Goal: Transaction & Acquisition: Book appointment/travel/reservation

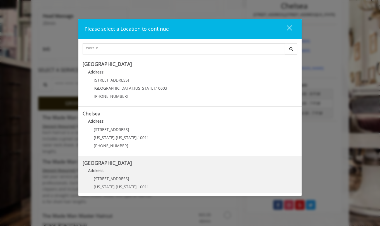
click at [96, 80] on span "60 E 8th St" at bounding box center [111, 79] width 35 height 5
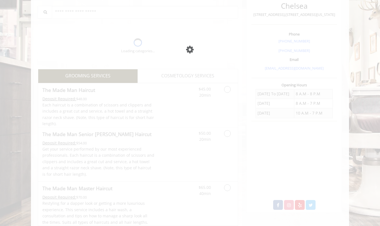
scroll to position [134, 0]
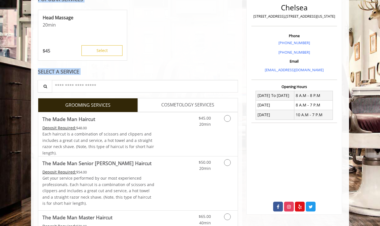
drag, startPoint x: 141, startPoint y: 157, endPoint x: 100, endPoint y: 83, distance: 85.0
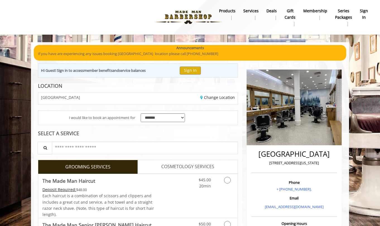
click at [99, 8] on div at bounding box center [117, 17] width 218 height 31
click at [210, 98] on link "Change Location" at bounding box center [217, 97] width 35 height 5
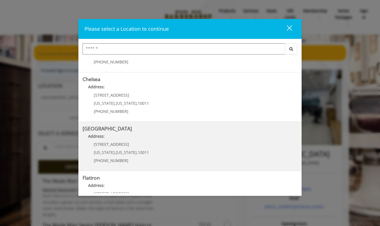
scroll to position [31, 0]
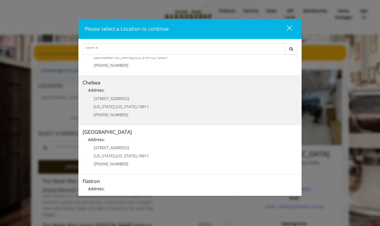
click at [144, 98] on div "169/170 W 23rd St New York , New York , 10011 (917) 639-3902" at bounding box center [117, 108] width 69 height 24
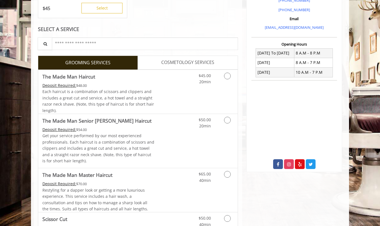
scroll to position [177, 0]
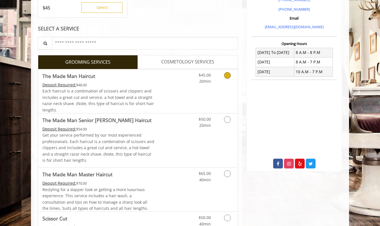
click at [227, 74] on icon "Grooming services" at bounding box center [227, 75] width 7 height 7
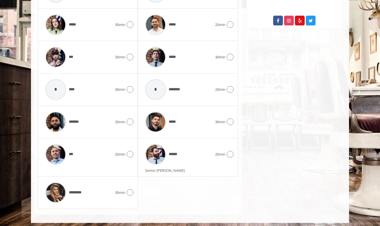
scroll to position [319, 0]
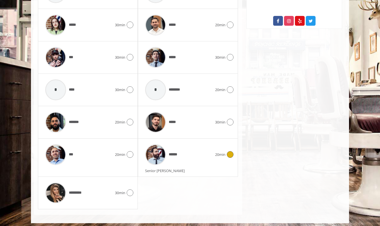
click at [230, 153] on icon at bounding box center [230, 154] width 7 height 7
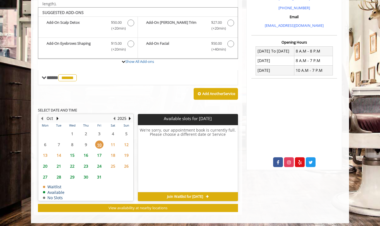
scroll to position [178, 0]
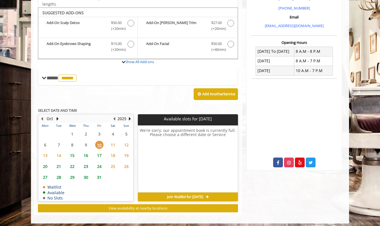
click at [112, 142] on span "11" at bounding box center [113, 145] width 8 height 8
click at [128, 144] on span "12" at bounding box center [126, 145] width 8 height 8
click at [99, 142] on span "10" at bounding box center [99, 145] width 8 height 8
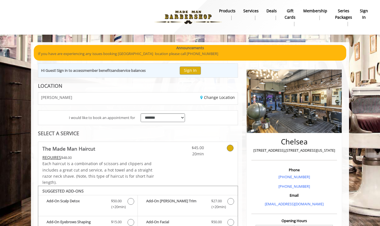
scroll to position [0, 0]
click at [217, 98] on link "Change Location" at bounding box center [217, 97] width 35 height 5
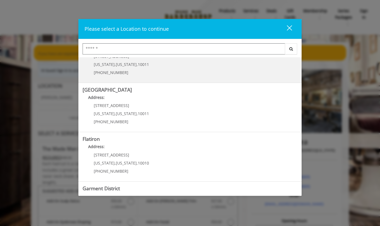
scroll to position [76, 0]
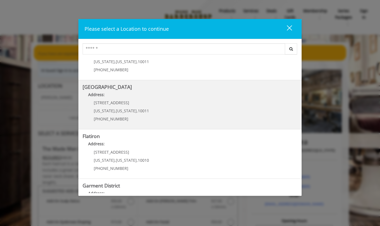
click at [148, 103] on Street "Chelsea 15th Street Address: 267 W 15th St New York , New York , 10011 (646) 85…" at bounding box center [190, 104] width 215 height 41
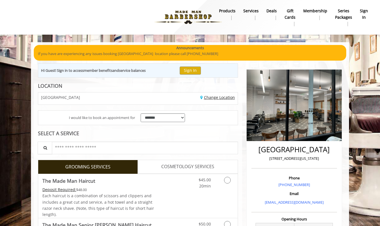
click at [211, 96] on link "Change Location" at bounding box center [217, 97] width 35 height 5
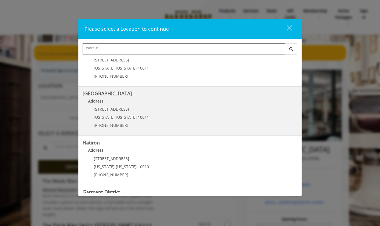
scroll to position [88, 0]
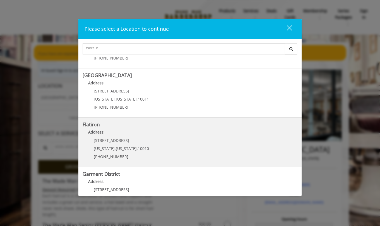
click at [149, 140] on "Flatiron Address: 10 E 23rd St New York , New York , 10010 (917) 475-1765" at bounding box center [190, 142] width 215 height 41
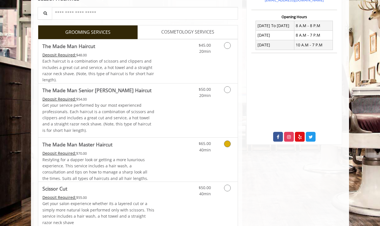
scroll to position [126, 0]
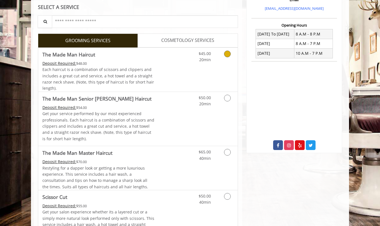
click at [227, 52] on icon "Grooming services" at bounding box center [227, 53] width 7 height 7
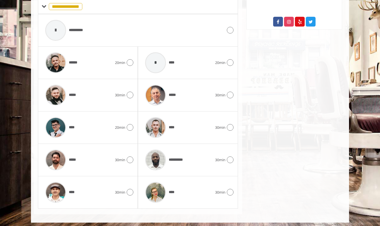
scroll to position [249, 0]
click at [229, 95] on icon at bounding box center [230, 95] width 7 height 7
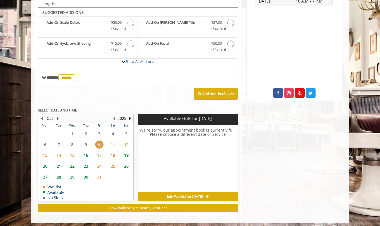
scroll to position [178, 0]
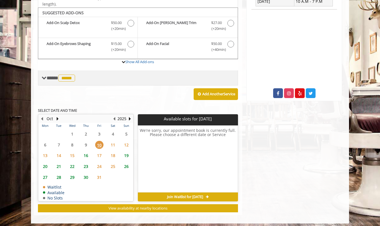
click at [43, 75] on span at bounding box center [44, 77] width 5 height 5
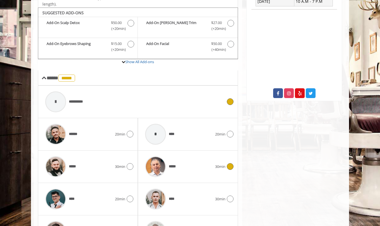
click at [231, 102] on icon at bounding box center [230, 101] width 7 height 7
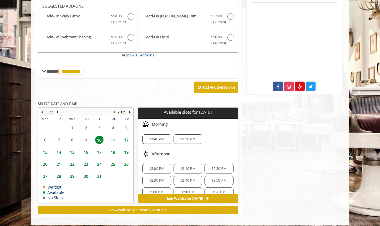
scroll to position [184, 0]
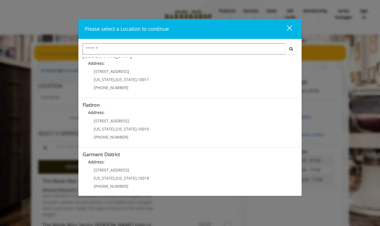
scroll to position [109, 0]
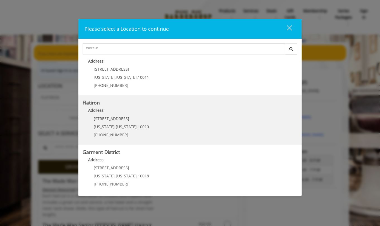
click at [212, 120] on "Flatiron Address: [STREET_ADDRESS][US_STATE][US_STATE] (917) 475-1765" at bounding box center [190, 120] width 215 height 41
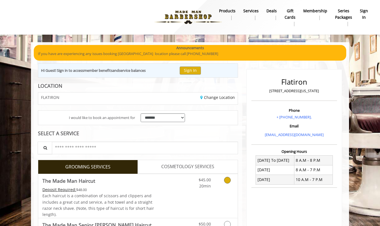
click at [227, 179] on icon "Grooming services" at bounding box center [227, 180] width 7 height 7
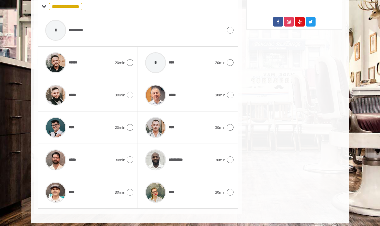
scroll to position [249, 0]
click at [129, 93] on icon at bounding box center [130, 95] width 7 height 7
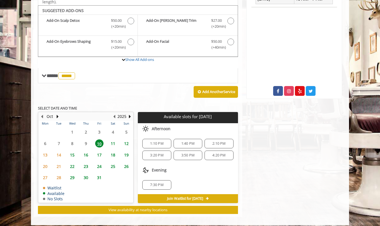
scroll to position [182, 0]
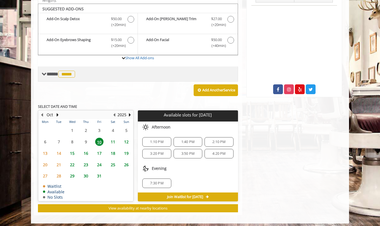
click at [43, 72] on span at bounding box center [44, 73] width 5 height 5
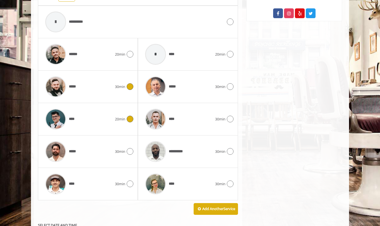
scroll to position [266, 0]
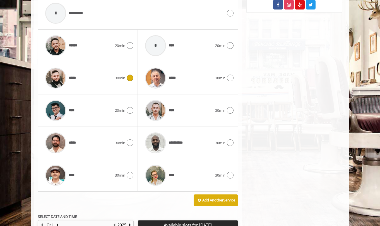
click at [56, 74] on img at bounding box center [55, 77] width 21 height 21
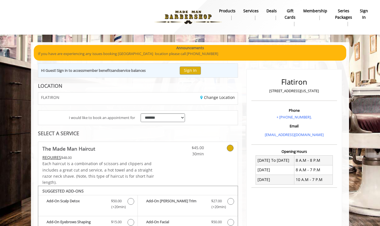
scroll to position [0, 0]
click at [173, 156] on span "30min" at bounding box center [187, 154] width 33 height 6
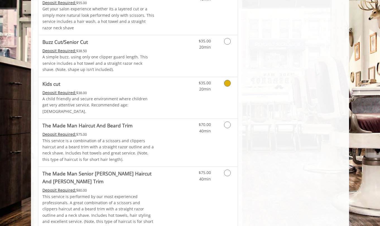
scroll to position [329, 0]
click at [229, 121] on icon "Grooming services" at bounding box center [227, 124] width 7 height 7
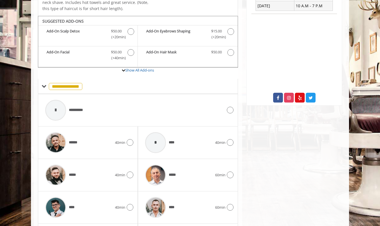
scroll to position [188, 0]
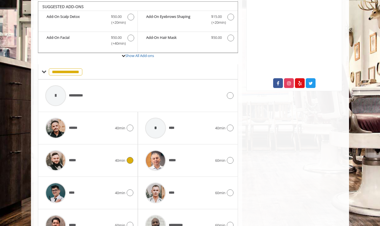
click at [131, 159] on icon at bounding box center [130, 160] width 7 height 7
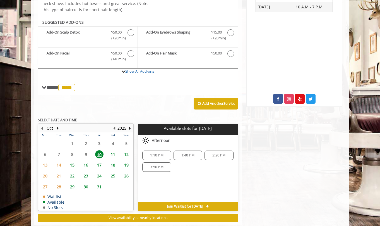
scroll to position [182, 0]
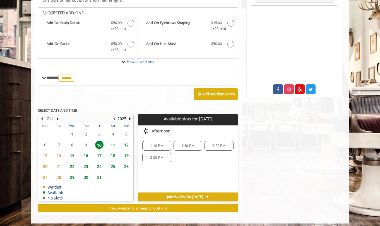
click at [159, 143] on span "1:10 PM" at bounding box center [156, 145] width 13 height 4
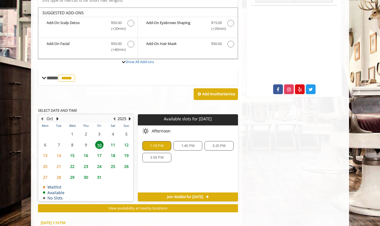
scroll to position [281, 0]
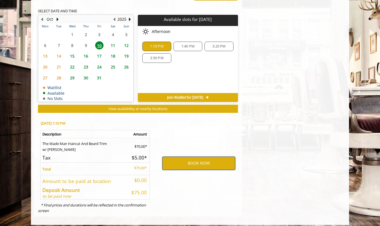
click at [193, 160] on button "BOOK NOW" at bounding box center [198, 162] width 73 height 13
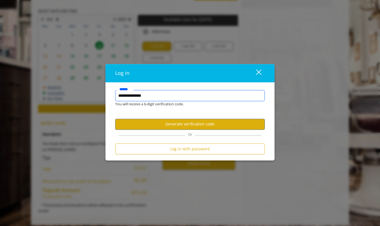
type input "**********"
click at [193, 124] on button "Generate verification code" at bounding box center [189, 124] width 149 height 11
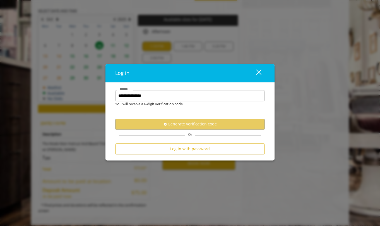
scroll to position [0, 0]
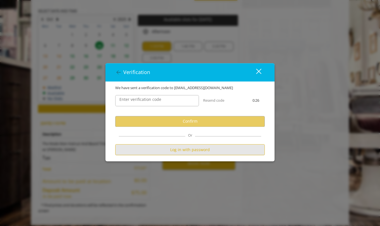
click at [189, 149] on button "Log in with password" at bounding box center [189, 149] width 149 height 11
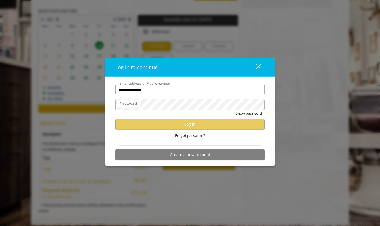
type input "**********"
click at [174, 90] on input "**********" at bounding box center [189, 89] width 149 height 11
click at [258, 67] on div "close dialog" at bounding box center [258, 65] width 5 height 5
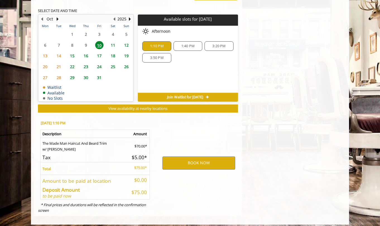
scroll to position [281, 0]
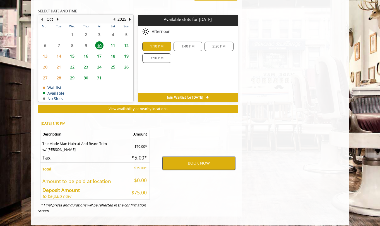
click at [201, 159] on button "BOOK NOW" at bounding box center [198, 162] width 73 height 13
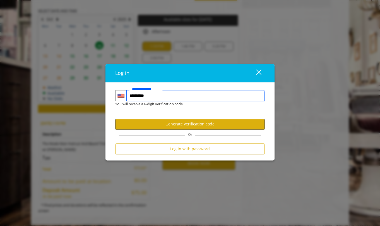
type input "**********"
click at [200, 123] on button "Generate verification code" at bounding box center [189, 124] width 149 height 11
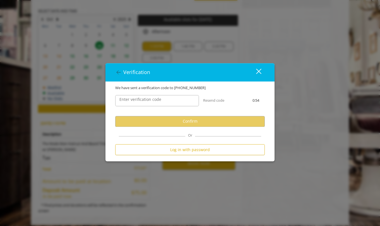
click at [135, 100] on label "Enter verification code" at bounding box center [140, 99] width 47 height 6
click at [135, 100] on input "Enter verification code" at bounding box center [157, 100] width 84 height 11
click at [136, 102] on input "Enter verification code" at bounding box center [157, 100] width 84 height 11
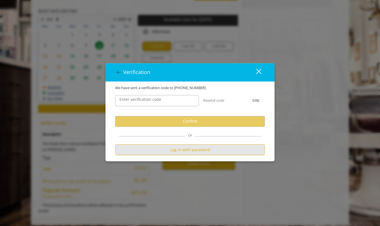
click at [189, 151] on button "Log in with password" at bounding box center [189, 149] width 149 height 11
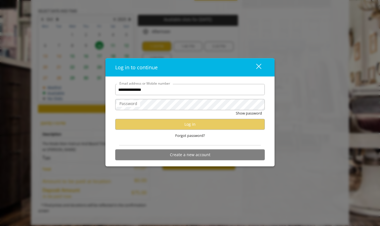
type input "**********"
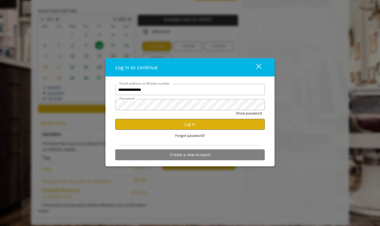
click at [192, 125] on button "Log in" at bounding box center [189, 124] width 149 height 11
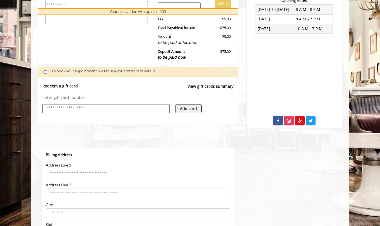
scroll to position [151, 0]
click at [84, 106] on input "text" at bounding box center [105, 108] width 121 height 7
click at [84, 107] on input "text" at bounding box center [105, 108] width 121 height 7
type input "**********"
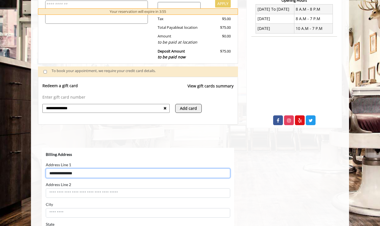
type input "**********"
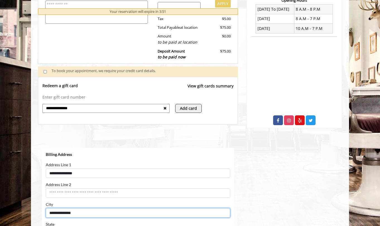
type input "**********"
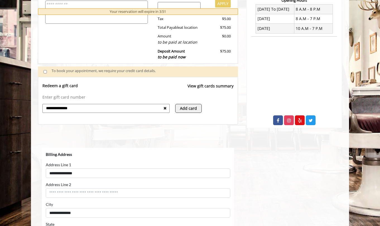
scroll to position [158, 0]
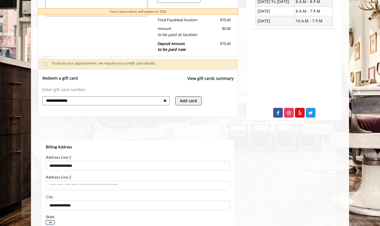
select select "**"
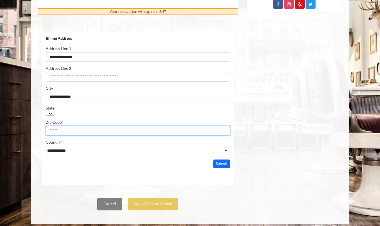
click at [90, 135] on input "Zip Code *" at bounding box center [138, 129] width 184 height 9
type input "*****"
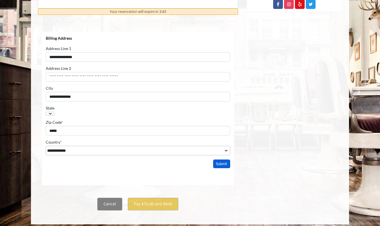
click at [221, 168] on button "Submit" at bounding box center [221, 163] width 17 height 9
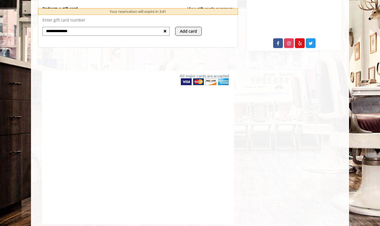
scroll to position [193, 0]
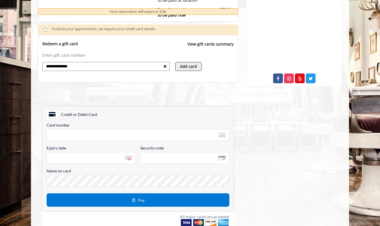
click at [63, 64] on input "**********" at bounding box center [104, 66] width 118 height 7
click at [243, 164] on div "Flatiron [STREET_ADDRESS][US_STATE] Phone + [PHONE_NUMBER]. Email [EMAIL_ADDRES…" at bounding box center [294, 80] width 104 height 419
click at [141, 201] on span "Pay" at bounding box center [141, 199] width 6 height 5
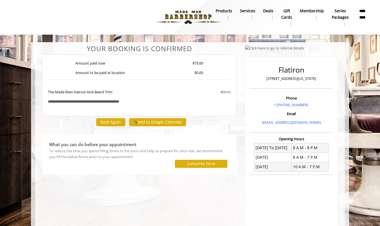
click at [119, 101] on b "**********" at bounding box center [92, 102] width 54 height 4
click at [119, 100] on b "**********" at bounding box center [92, 102] width 54 height 4
click at [61, 92] on b "The Made Man Haircut And Beard Trim" at bounding box center [80, 92] width 64 height 6
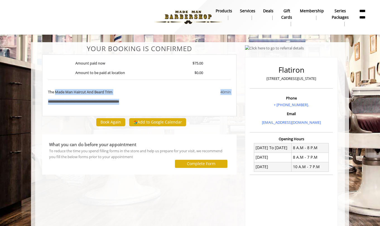
drag, startPoint x: 61, startPoint y: 92, endPoint x: 135, endPoint y: 103, distance: 75.3
click at [135, 103] on div "**********" at bounding box center [139, 85] width 194 height 62
